Goal: Complete application form

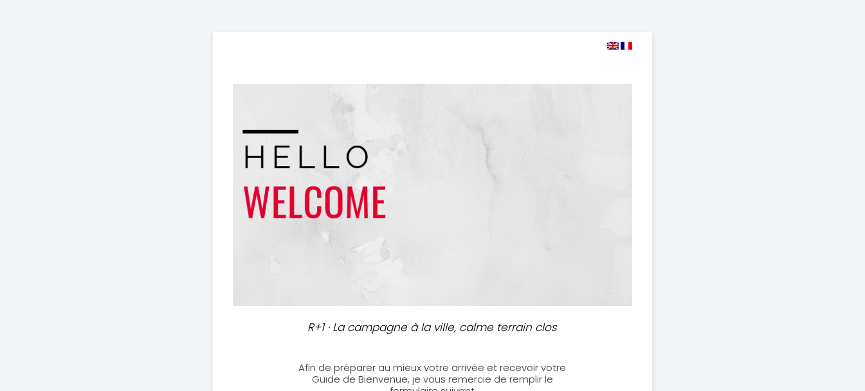
select select
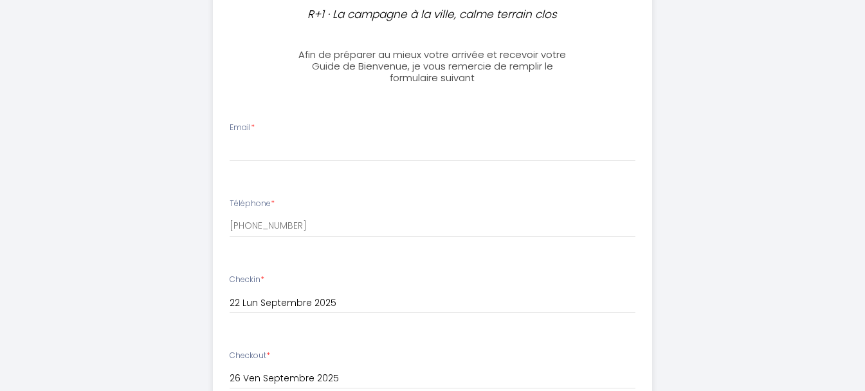
scroll to position [322, 0]
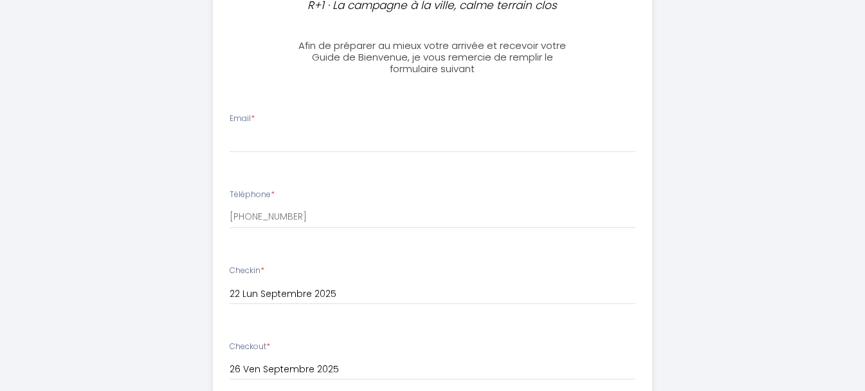
click at [264, 122] on div "Email *" at bounding box center [432, 133] width 423 height 40
click at [264, 115] on div "Email *" at bounding box center [432, 133] width 423 height 40
click at [267, 131] on input "Email *" at bounding box center [433, 140] width 406 height 23
type input "[PERSON_NAME][EMAIL_ADDRESS][DOMAIN_NAME]"
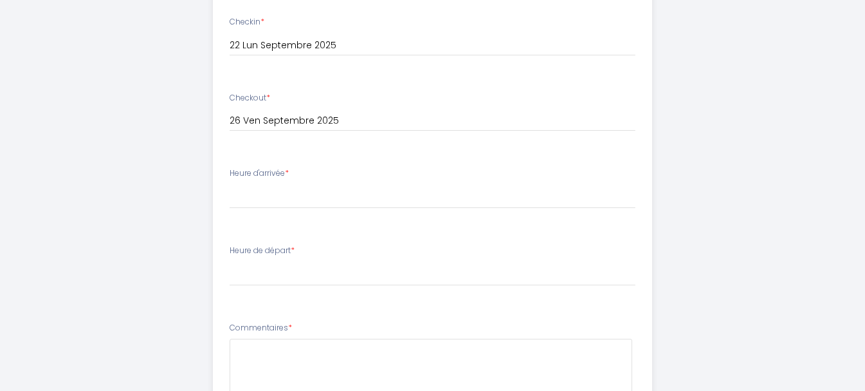
scroll to position [579, 0]
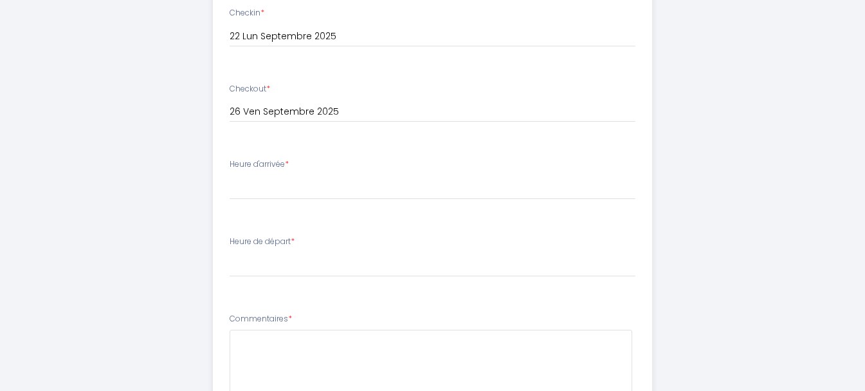
click at [297, 163] on div "Heure d'arrivée * 16:00 16:30 17:00 17:30 18:00 18:30 19:00 19:30 20:00 20:30 2…" at bounding box center [433, 178] width 406 height 41
click at [281, 169] on label "Heure d'arrivée *" at bounding box center [259, 164] width 59 height 12
click at [287, 162] on label "Heure d'arrivée *" at bounding box center [259, 164] width 59 height 12
click at [301, 150] on ul "Email * [PERSON_NAME][EMAIL_ADDRESS][DOMAIN_NAME] Téléphone * [PHONE_NUMBER] Ch…" at bounding box center [432, 203] width 455 height 726
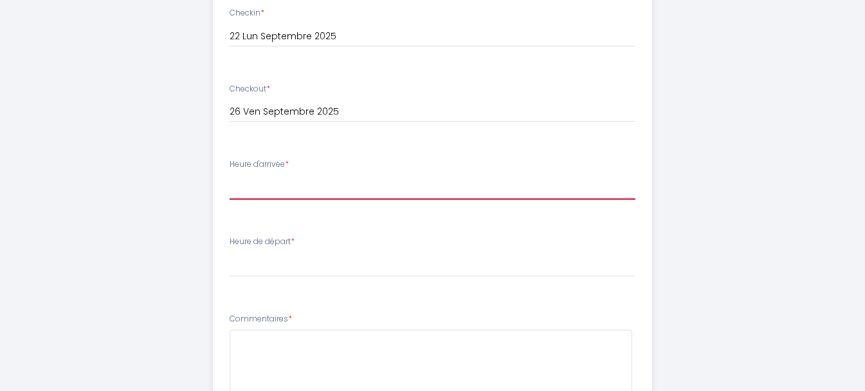
drag, startPoint x: 306, startPoint y: 176, endPoint x: 307, endPoint y: 191, distance: 14.8
click at [306, 176] on select "16:00 16:30 17:00 17:30 18:00 18:30 19:00 19:30 20:00 20:30 21:00 21:30 22:00 2…" at bounding box center [433, 187] width 406 height 24
select select "18:00"
click at [230, 175] on select "16:00 16:30 17:00 17:30 18:00 18:30 19:00 19:30 20:00 20:30 21:00 21:30 22:00 2…" at bounding box center [433, 187] width 406 height 24
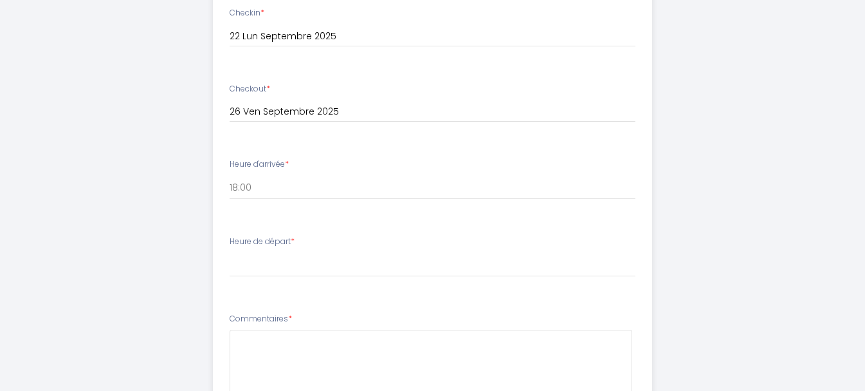
click at [295, 239] on span "*" at bounding box center [293, 241] width 4 height 11
click at [299, 243] on div "Heure de départ * 00:00 00:30 01:00 01:30 02:00 02:30 03:00 03:30 04:00 04:30 0…" at bounding box center [433, 256] width 406 height 41
drag, startPoint x: 300, startPoint y: 249, endPoint x: 290, endPoint y: 234, distance: 17.7
click at [299, 248] on div "Heure de départ * 00:00 00:30 01:00 01:30 02:00 02:30 03:00 03:30 04:00 04:30 0…" at bounding box center [433, 256] width 406 height 41
click at [289, 231] on li "Heure de départ * 00:00 00:30 01:00 01:30 02:00 02:30 03:00 03:30 04:00 04:30 0…" at bounding box center [433, 262] width 438 height 69
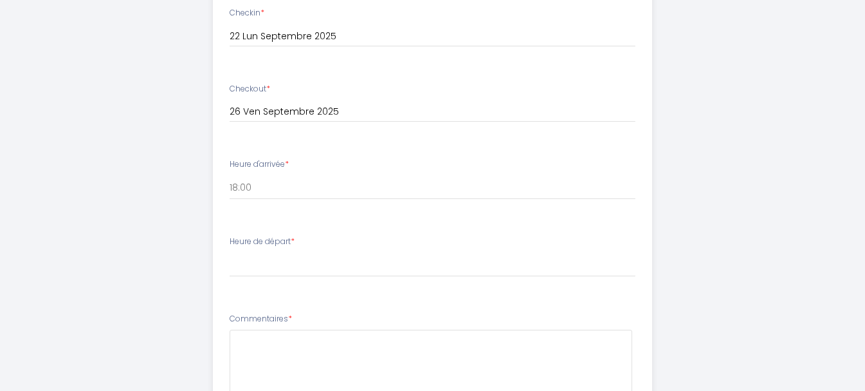
click at [288, 223] on ul "Email * [PERSON_NAME][EMAIL_ADDRESS][DOMAIN_NAME] Téléphone * [PHONE_NUMBER] Ch…" at bounding box center [432, 203] width 455 height 726
click at [281, 234] on li "Heure de départ * 00:00 00:30 01:00 01:30 02:00 02:30 03:00 03:30 04:00 04:30 0…" at bounding box center [433, 262] width 438 height 69
click at [286, 244] on label "Heure de départ *" at bounding box center [262, 242] width 65 height 12
click at [291, 261] on select "00:00 00:30 01:00 01:30 02:00 02:30 03:00 03:30 04:00 04:30 05:00 05:30 06:00 0…" at bounding box center [433, 264] width 406 height 24
select select "08:00"
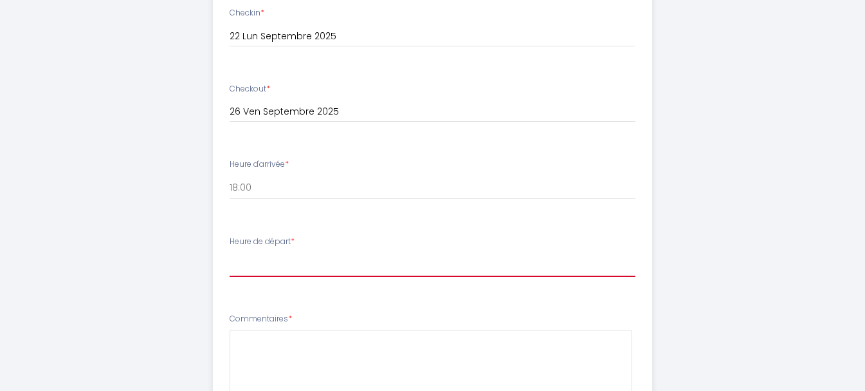
click at [230, 252] on select "00:00 00:30 01:00 01:30 02:00 02:30 03:00 03:30 04:00 04:30 05:00 05:30 06:00 0…" at bounding box center [433, 264] width 406 height 24
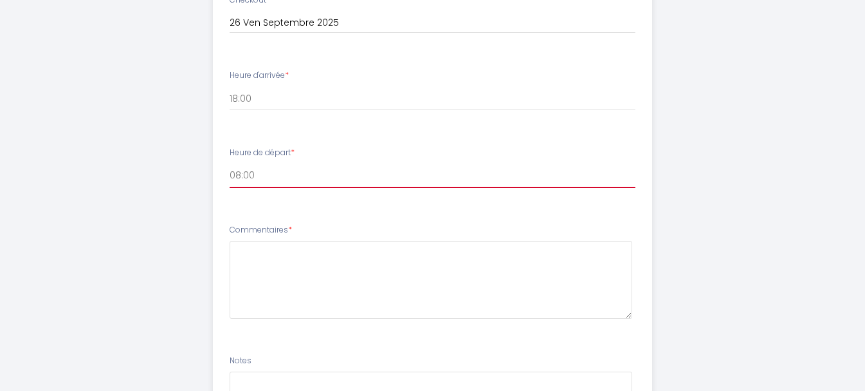
scroll to position [708, 0]
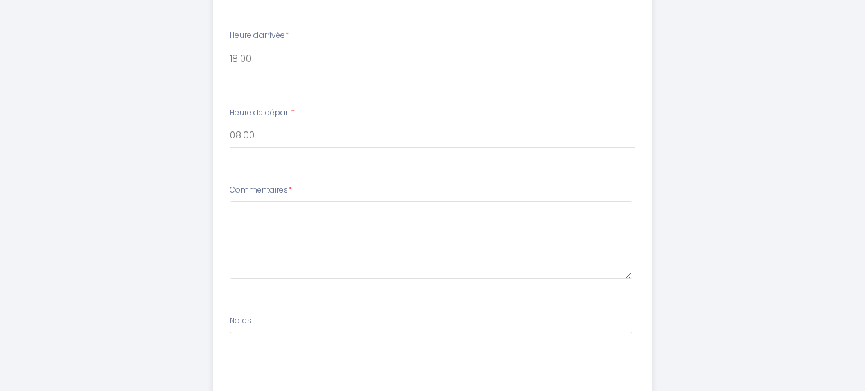
click at [276, 188] on label "Commentaires *" at bounding box center [261, 190] width 62 height 12
click at [284, 194] on label "Commentaires *" at bounding box center [261, 190] width 62 height 12
click at [281, 181] on li "Commentaires *" at bounding box center [433, 237] width 438 height 123
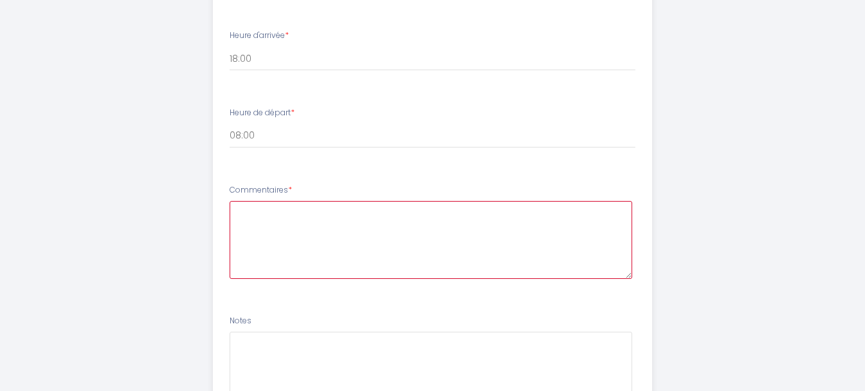
drag, startPoint x: 278, startPoint y: 203, endPoint x: 278, endPoint y: 210, distance: 7.7
click at [278, 203] on textarea at bounding box center [431, 240] width 403 height 78
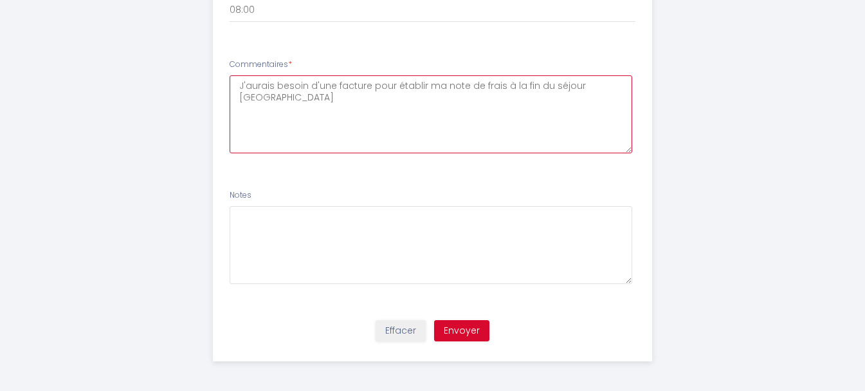
scroll to position [836, 0]
type textarea "J'aurais besoin d'une facture pour établir ma note de frais à la fin du séjour …"
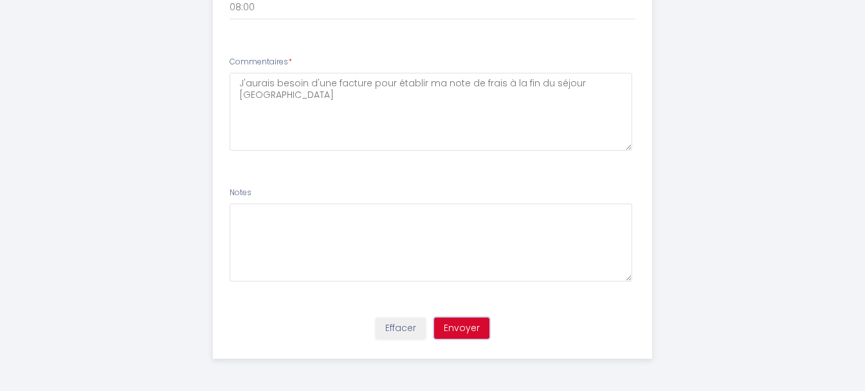
click at [479, 330] on button "Envoyer" at bounding box center [461, 328] width 55 height 22
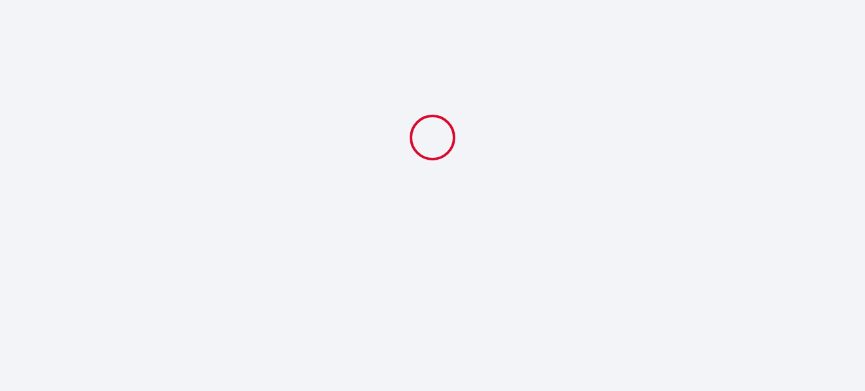
scroll to position [0, 0]
select select "18:00"
select select "08:00"
